Goal: Information Seeking & Learning: Learn about a topic

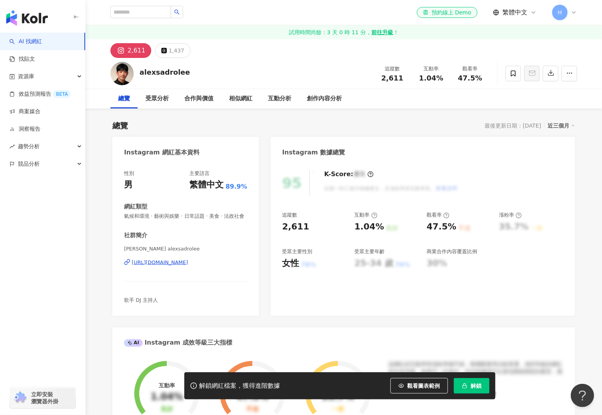
click at [182, 266] on div "https://www.instagram.com/alexsadrolee/" at bounding box center [160, 262] width 56 height 7
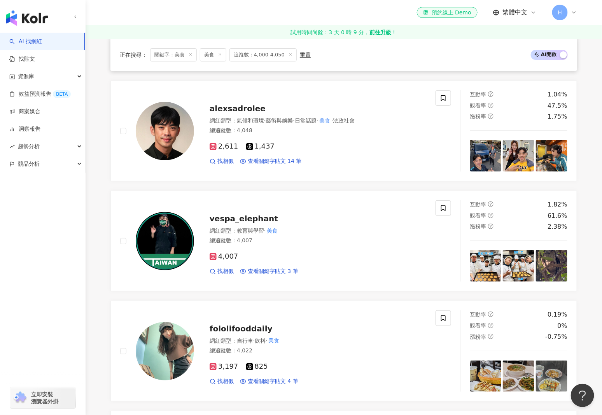
scroll to position [1051, 0]
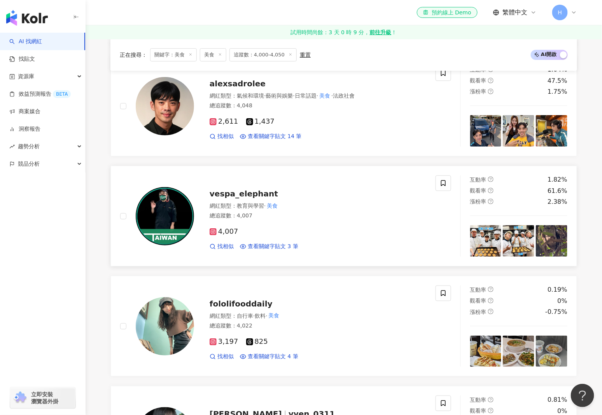
click at [245, 191] on span "vespa_elephant" at bounding box center [244, 193] width 68 height 9
click at [239, 300] on span "fololifooddaily" at bounding box center [241, 303] width 63 height 9
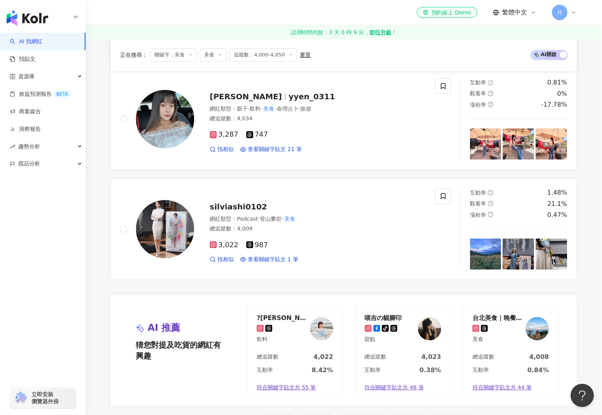
scroll to position [1362, 0]
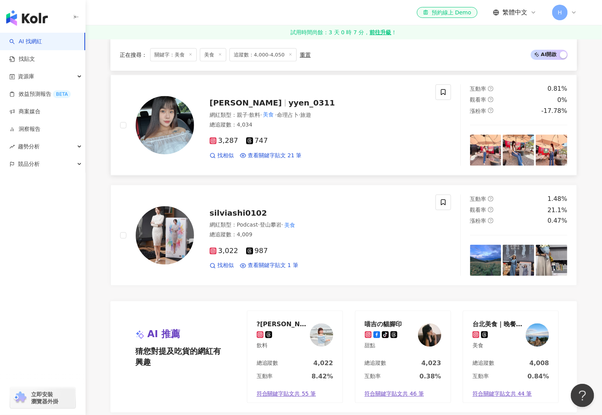
click at [289, 99] on span "yyen_0311" at bounding box center [312, 102] width 47 height 9
click at [233, 211] on span "silviashi0102" at bounding box center [239, 212] width 58 height 9
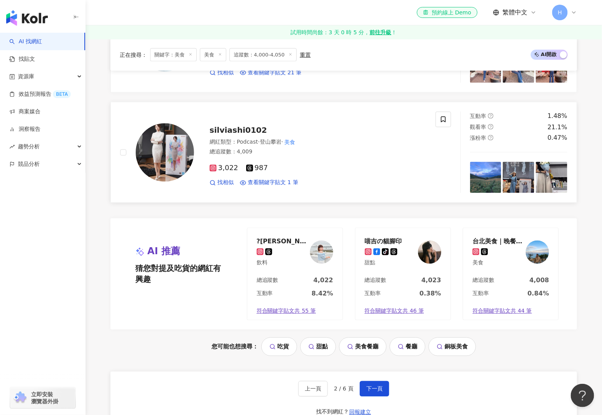
scroll to position [1518, 0]
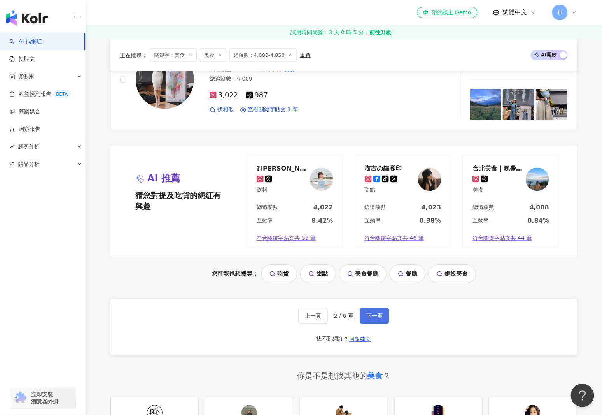
click at [373, 313] on span "下一頁" at bounding box center [375, 316] width 16 height 6
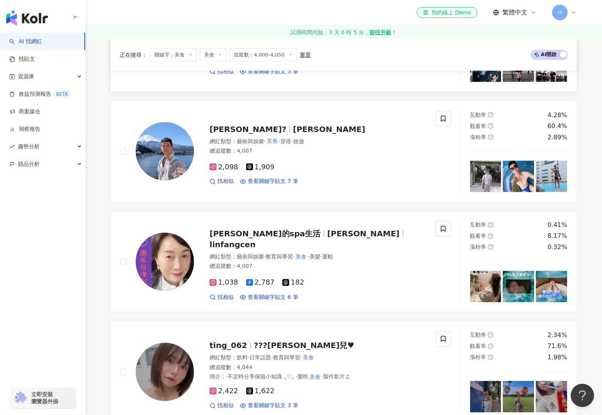
scroll to position [367, 0]
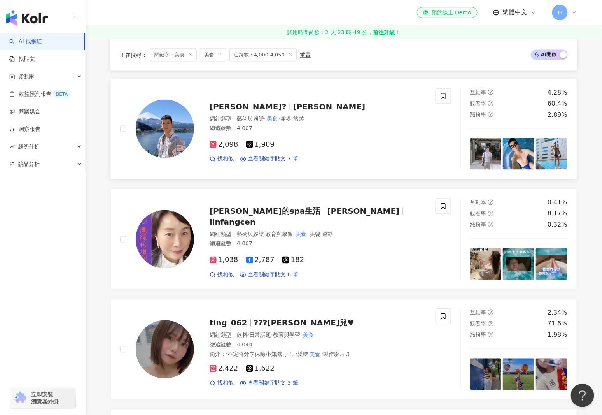
click at [293, 103] on span "Jimmy" at bounding box center [329, 106] width 72 height 9
click at [267, 216] on span "方岑的spa生活" at bounding box center [269, 211] width 118 height 9
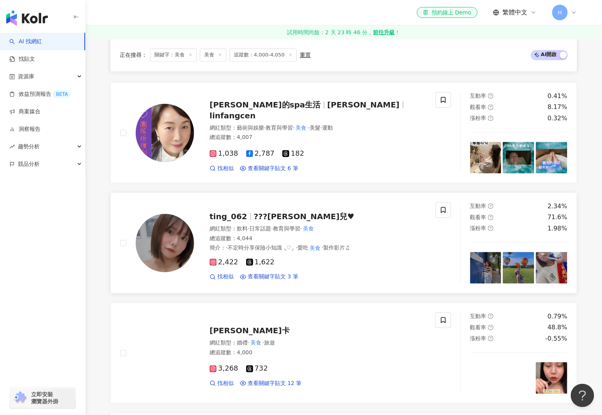
scroll to position [484, 0]
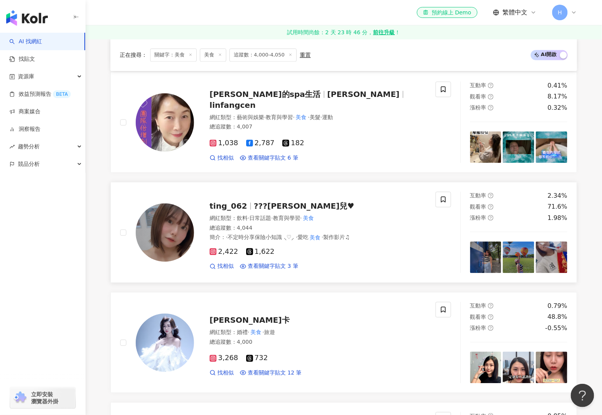
click at [256, 205] on span "???婷兒♥︎" at bounding box center [304, 206] width 101 height 9
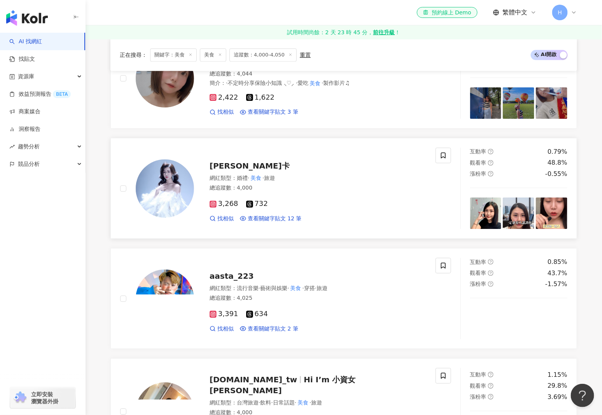
scroll to position [640, 0]
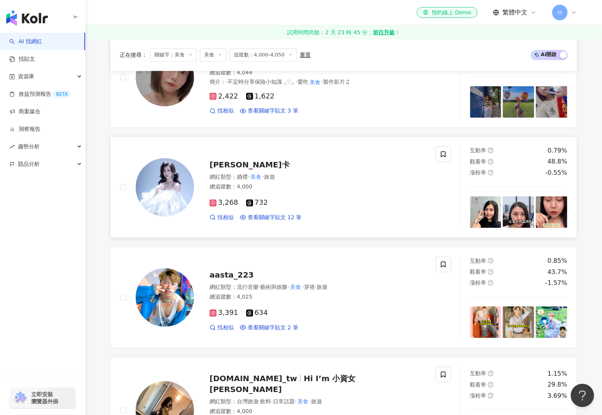
click at [232, 163] on span "Mika咪卡" at bounding box center [250, 164] width 80 height 9
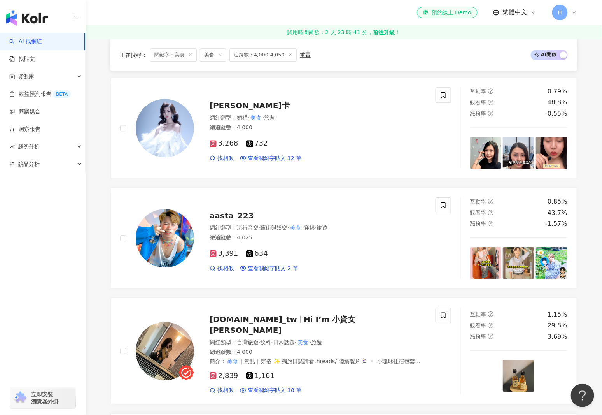
scroll to position [756, 0]
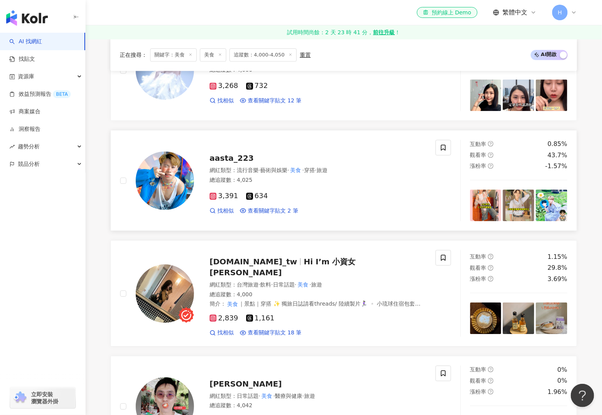
click at [227, 154] on span "aasta_223" at bounding box center [232, 157] width 44 height 9
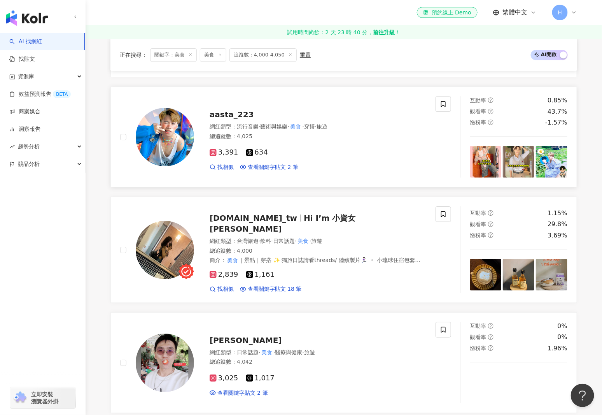
scroll to position [873, 0]
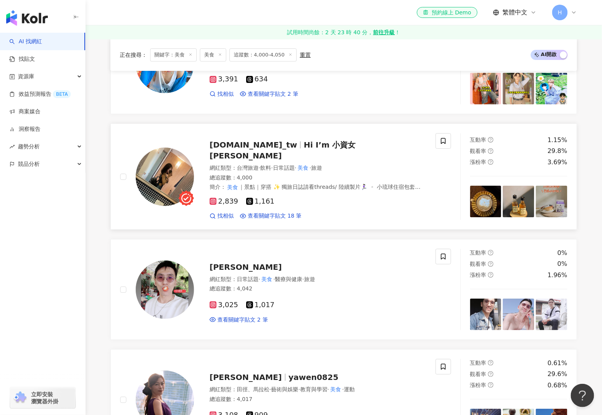
click at [232, 145] on span "food.map_tw" at bounding box center [254, 144] width 88 height 9
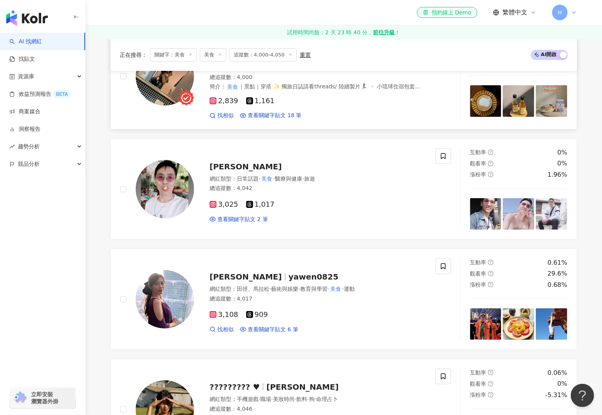
scroll to position [990, 0]
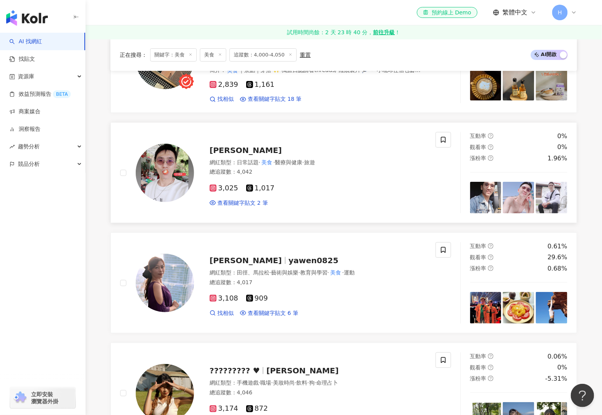
click at [234, 146] on span "林林紘緯" at bounding box center [246, 150] width 72 height 9
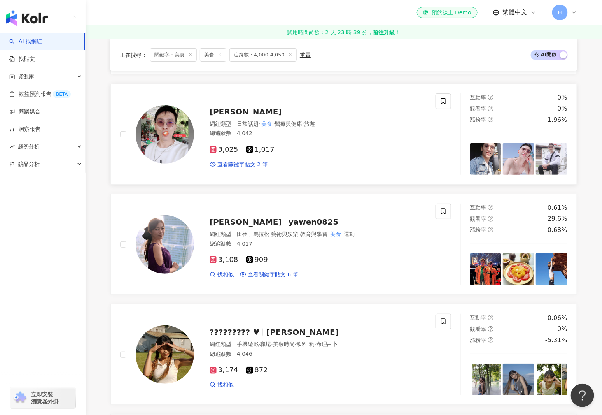
scroll to position [1107, 0]
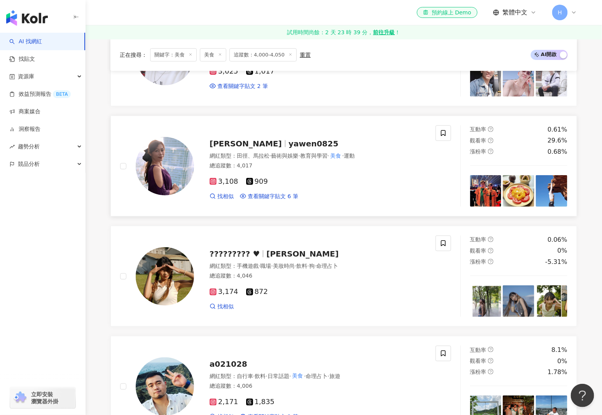
click at [289, 139] on span "yawen0825" at bounding box center [314, 143] width 50 height 9
click at [267, 249] on span "Christine" at bounding box center [303, 253] width 72 height 9
click at [235, 359] on span "a021028" at bounding box center [229, 363] width 38 height 9
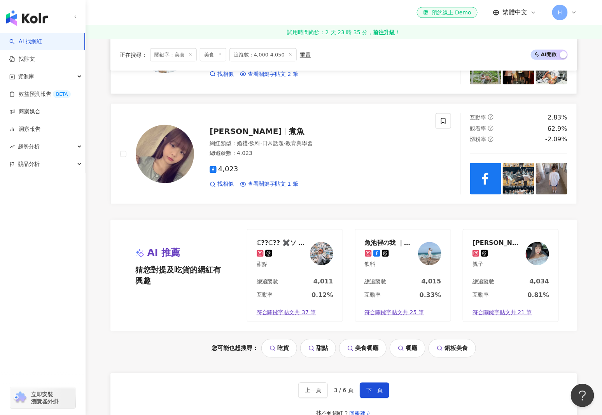
scroll to position [1457, 0]
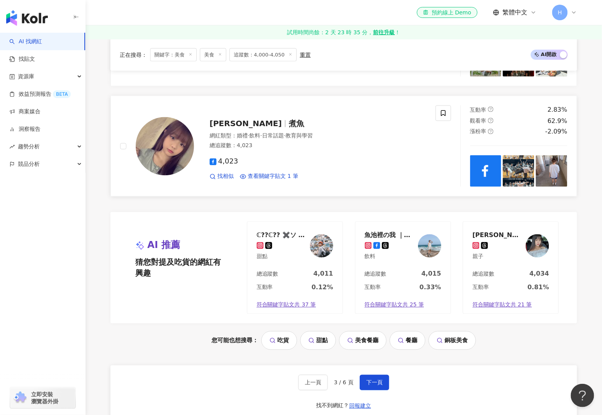
click at [289, 119] on span "煮魚" at bounding box center [297, 123] width 16 height 9
click at [377, 379] on span "下一頁" at bounding box center [375, 382] width 16 height 6
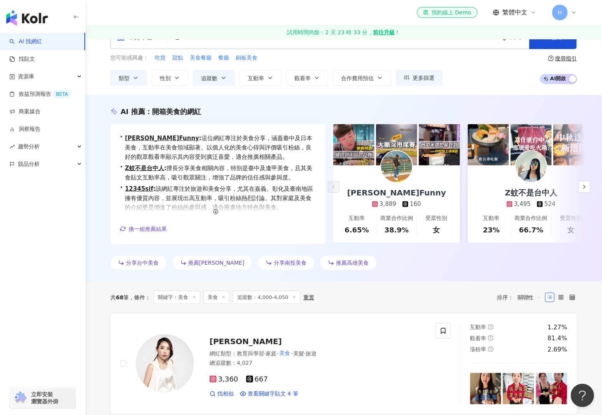
scroll to position [0, 0]
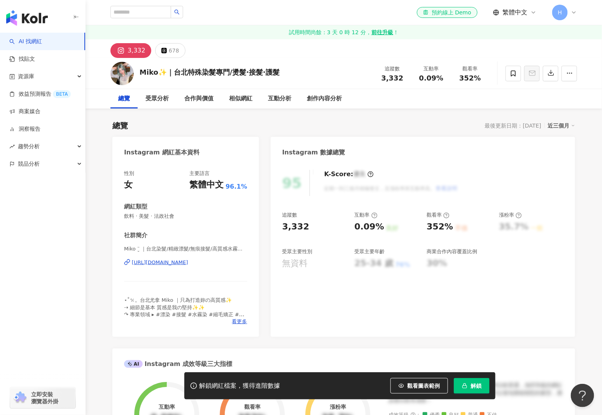
click at [186, 262] on div "https://www.instagram.com/una_miko_/" at bounding box center [160, 262] width 56 height 7
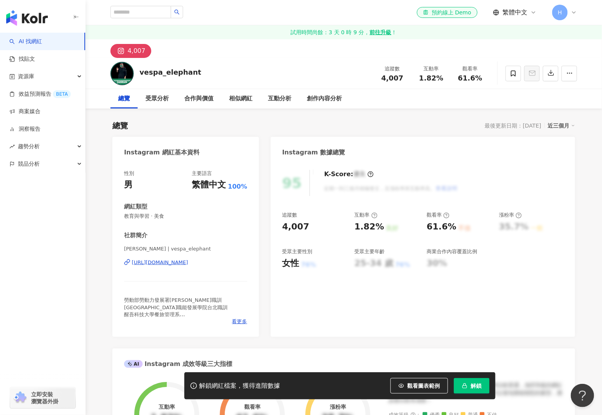
click at [188, 264] on div "https://www.instagram.com/vespa_elephant/" at bounding box center [160, 262] width 56 height 7
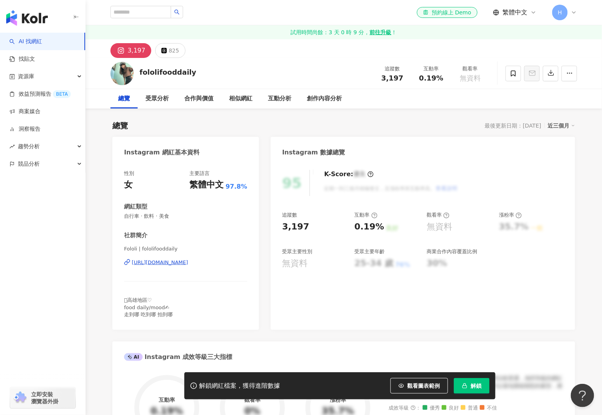
click at [188, 261] on div "[URL][DOMAIN_NAME]" at bounding box center [160, 262] width 56 height 7
drag, startPoint x: 189, startPoint y: 73, endPoint x: 136, endPoint y: 73, distance: 52.9
click at [136, 73] on div "fololifooddaily 追蹤數 3,197 互動率 0.19% 觀看率 無資料" at bounding box center [344, 73] width 498 height 31
copy div "fololifooddaily"
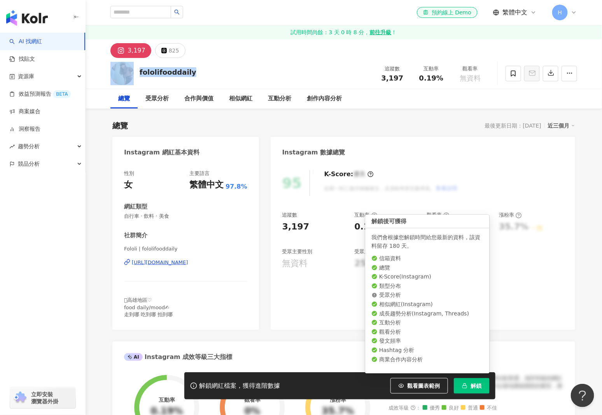
click at [480, 384] on span "解鎖" at bounding box center [476, 386] width 11 height 6
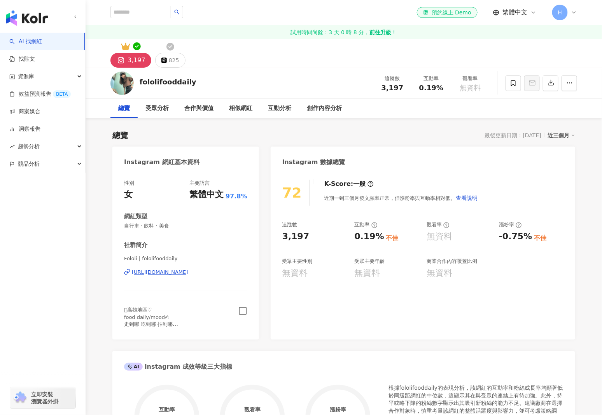
click at [239, 312] on icon "button" at bounding box center [243, 311] width 8 height 8
click at [168, 49] on icon at bounding box center [171, 47] width 8 height 8
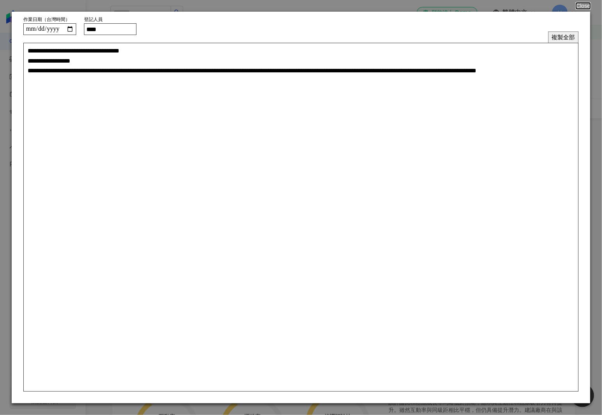
click at [564, 37] on button "複製全部" at bounding box center [564, 37] width 30 height 11
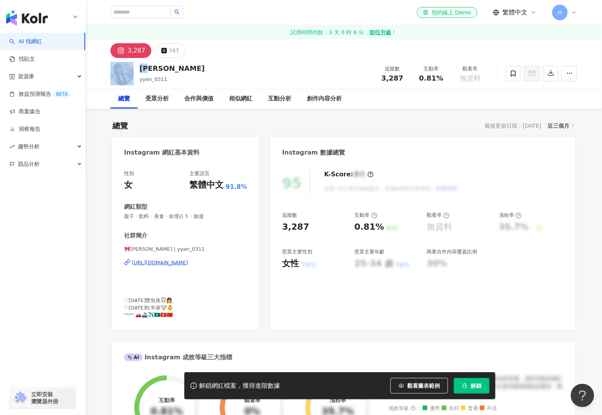
drag, startPoint x: 158, startPoint y: 69, endPoint x: 136, endPoint y: 67, distance: 22.2
click at [136, 67] on div "芷妍 yyen_0311 追蹤數 3,287 互動率 0.81% 觀看率 無資料" at bounding box center [344, 73] width 498 height 31
copy div "芷妍"
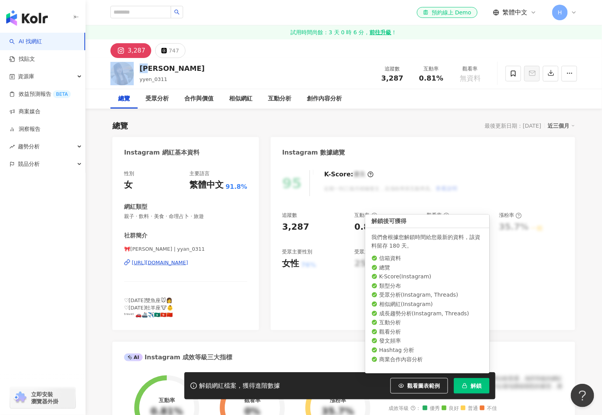
click at [479, 381] on button "解鎖" at bounding box center [472, 386] width 36 height 16
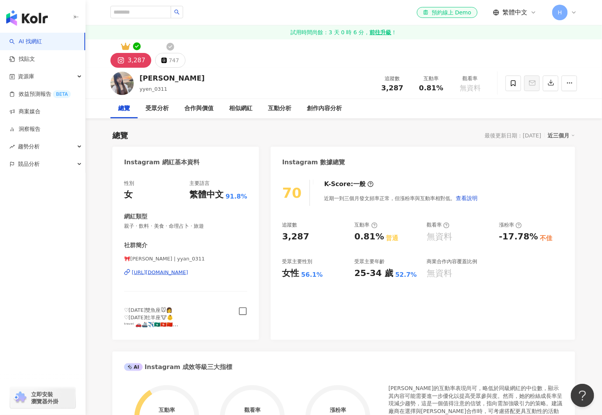
click at [246, 309] on icon "button" at bounding box center [243, 311] width 9 height 9
click at [170, 58] on div "747" at bounding box center [174, 60] width 11 height 11
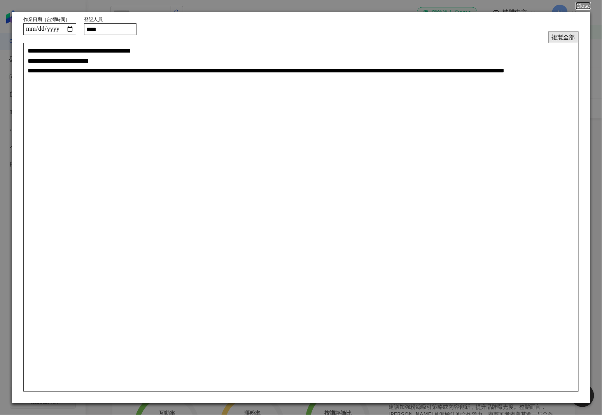
click at [563, 37] on button "複製全部" at bounding box center [564, 37] width 30 height 11
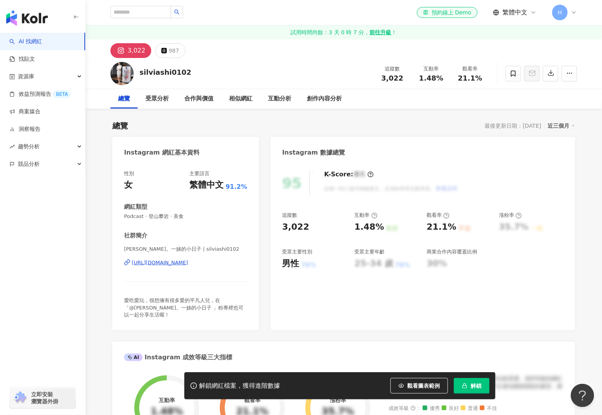
click at [188, 265] on div "[URL][DOMAIN_NAME]" at bounding box center [160, 262] width 56 height 7
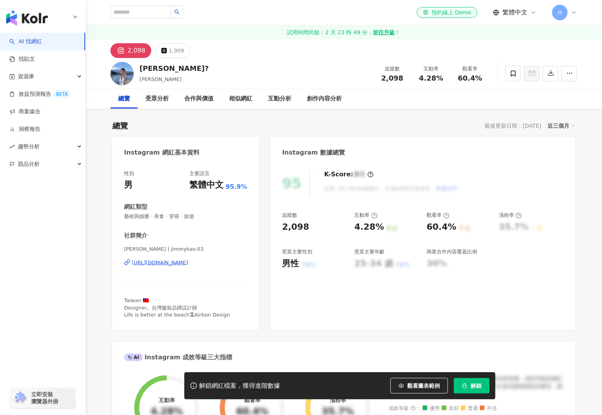
click at [188, 261] on div "[URL][DOMAIN_NAME]" at bounding box center [160, 262] width 56 height 7
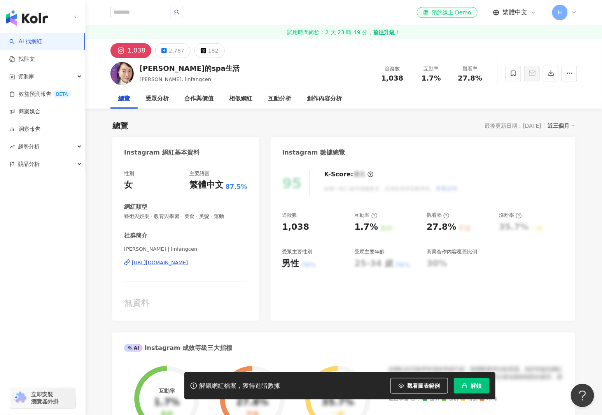
click at [188, 260] on div "https://www.instagram.com/linfangcen/" at bounding box center [160, 262] width 56 height 7
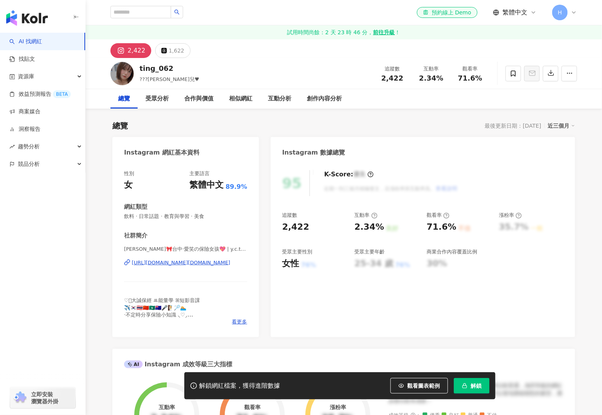
click at [176, 260] on div "https://www.instagram.com/y.c.ting_062/" at bounding box center [181, 262] width 98 height 7
drag, startPoint x: 181, startPoint y: 64, endPoint x: 136, endPoint y: 65, distance: 45.2
click at [136, 65] on div "ting_062 ???婷兒♥︎ 追蹤數 2,422 互動率 2.34% 觀看率 71.6%" at bounding box center [344, 73] width 498 height 31
copy div "ting_062"
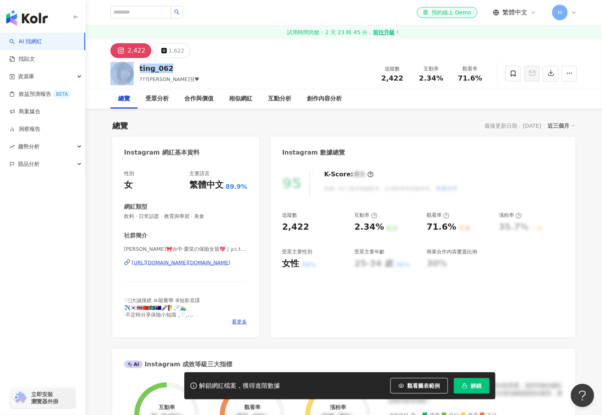
click at [469, 381] on button "解鎖" at bounding box center [472, 386] width 36 height 16
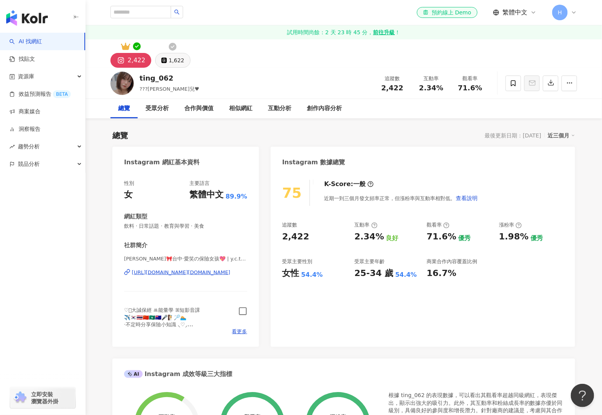
click at [174, 59] on div "1,622" at bounding box center [177, 60] width 16 height 11
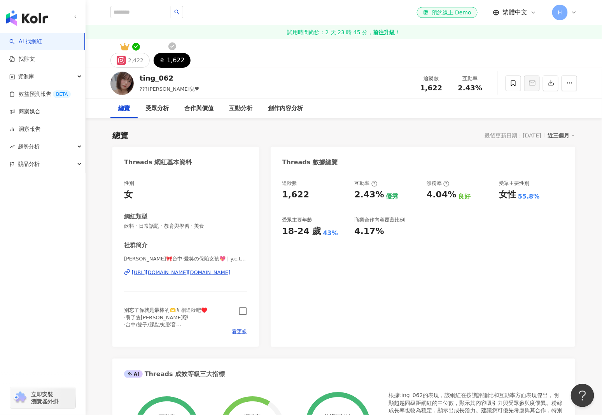
click at [245, 313] on icon "button" at bounding box center [243, 311] width 9 height 9
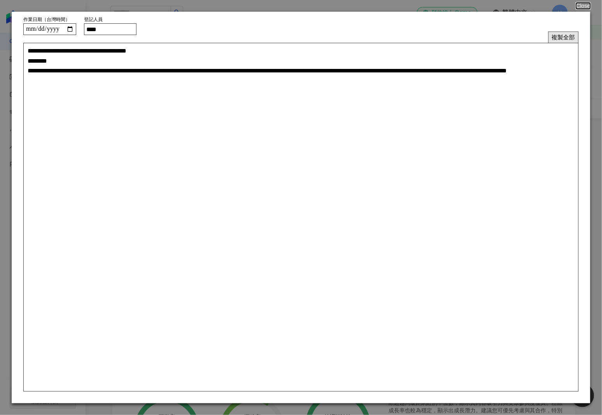
click at [563, 37] on button "複製全部" at bounding box center [564, 37] width 30 height 11
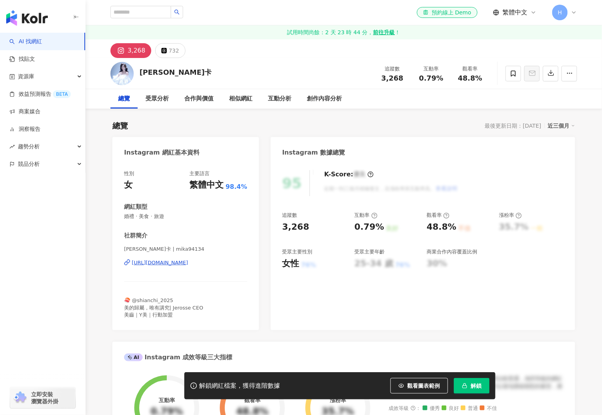
click at [188, 262] on div "https://www.instagram.com/mika94134/" at bounding box center [160, 262] width 56 height 7
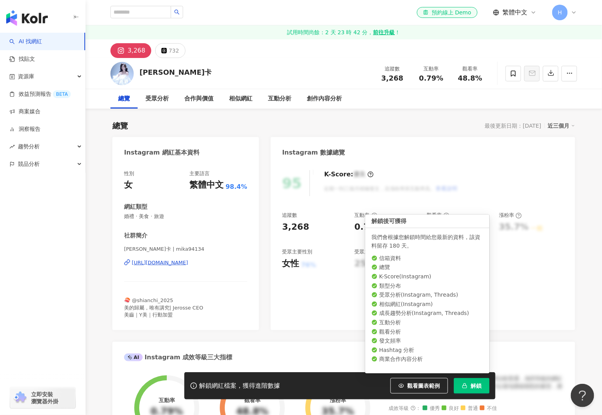
click at [481, 386] on span "解鎖" at bounding box center [476, 385] width 11 height 6
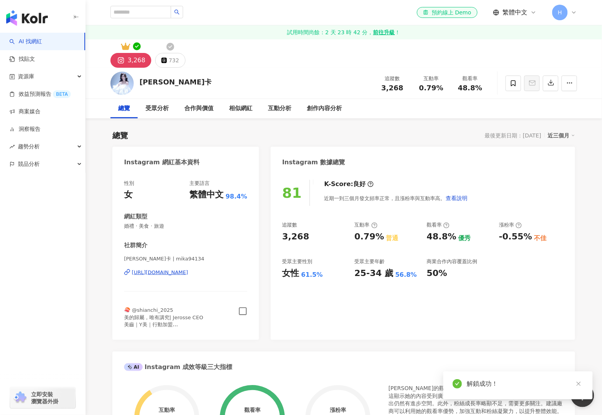
click at [170, 59] on div "732" at bounding box center [174, 60] width 11 height 11
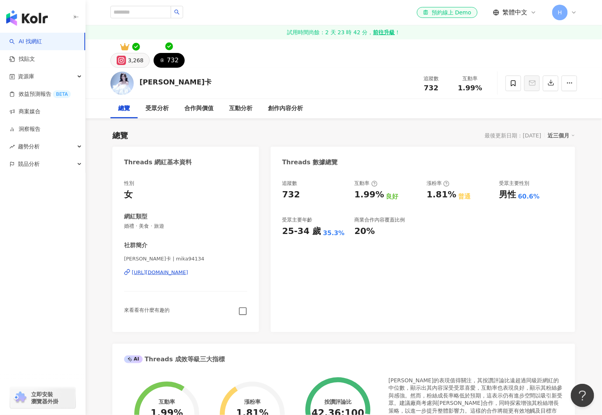
click at [134, 66] on button "3,268" at bounding box center [130, 60] width 39 height 15
click at [244, 312] on icon "button" at bounding box center [243, 311] width 9 height 9
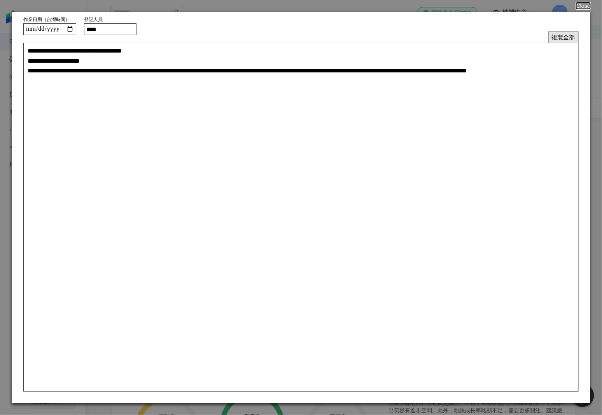
click at [562, 38] on button "複製全部" at bounding box center [564, 37] width 30 height 11
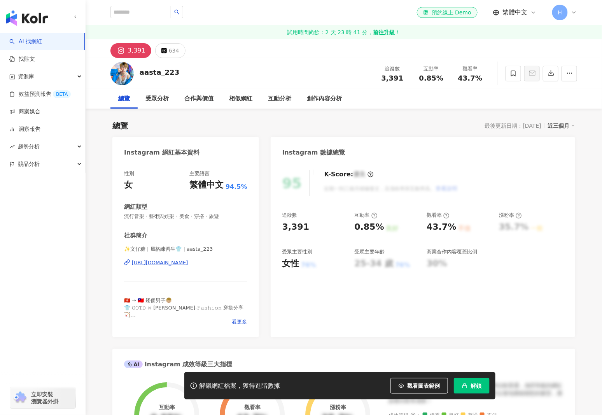
click at [188, 265] on div "https://www.instagram.com/aasta_223/" at bounding box center [160, 262] width 56 height 7
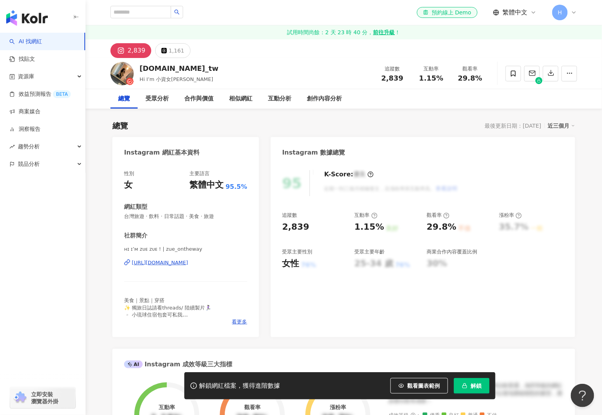
click at [138, 68] on div "[DOMAIN_NAME]_tw Hi I’m 小資女Zue Zue 追蹤數 2,839 互動率 1.15% 觀看率 29.8%" at bounding box center [344, 73] width 498 height 31
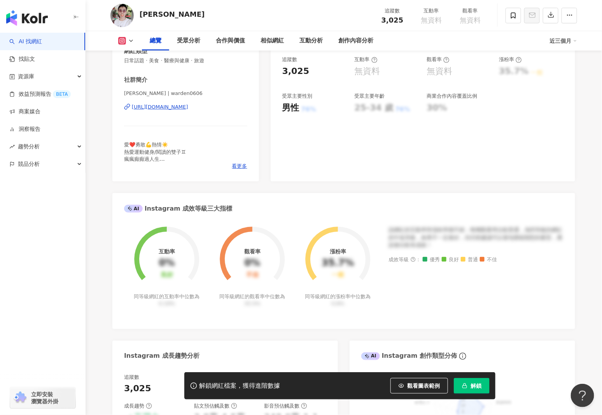
click at [188, 108] on div "[URL][DOMAIN_NAME]" at bounding box center [160, 107] width 56 height 7
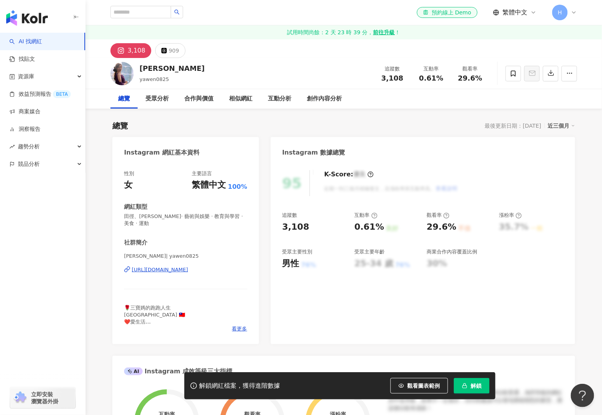
click at [181, 273] on div "[URL][DOMAIN_NAME]" at bounding box center [160, 269] width 56 height 7
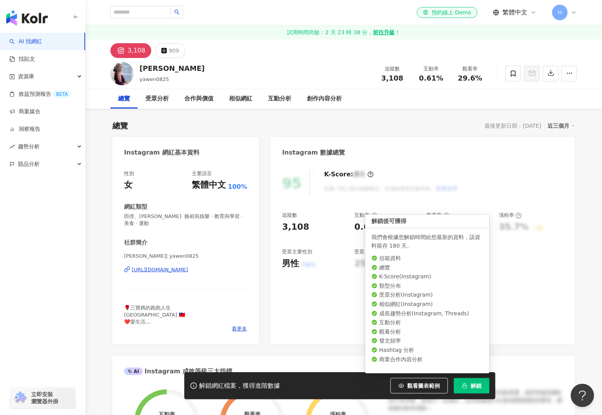
click at [474, 385] on span "解鎖" at bounding box center [476, 385] width 11 height 6
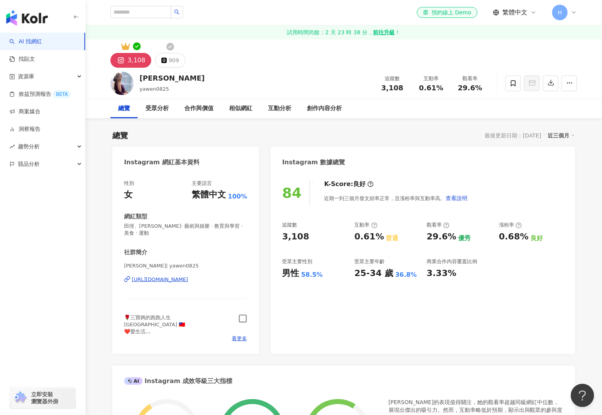
click at [242, 319] on icon "button" at bounding box center [243, 318] width 9 height 9
click at [176, 63] on div "909" at bounding box center [174, 60] width 11 height 11
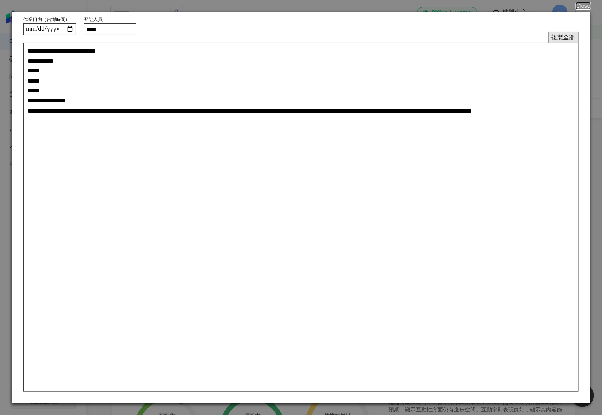
click at [562, 38] on button "複製全部" at bounding box center [564, 37] width 30 height 11
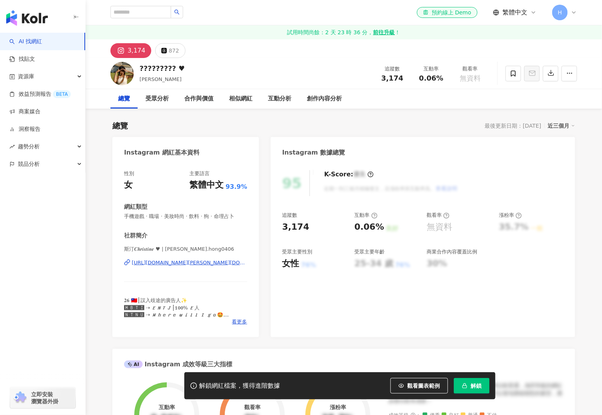
click at [206, 263] on div "[URL][DOMAIN_NAME][PERSON_NAME][DOMAIN_NAME]" at bounding box center [190, 262] width 116 height 7
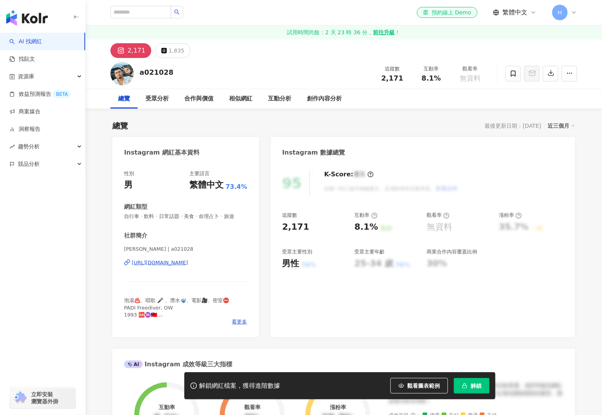
click at [188, 261] on div "https://www.instagram.com/a021028/" at bounding box center [160, 262] width 56 height 7
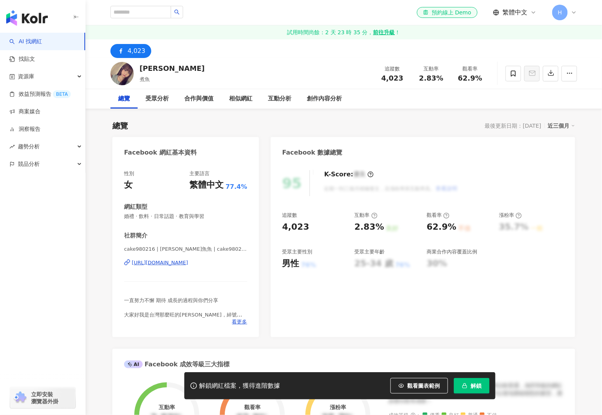
click at [188, 263] on div "[URL][DOMAIN_NAME]" at bounding box center [160, 262] width 56 height 7
